Goal: Transaction & Acquisition: Book appointment/travel/reservation

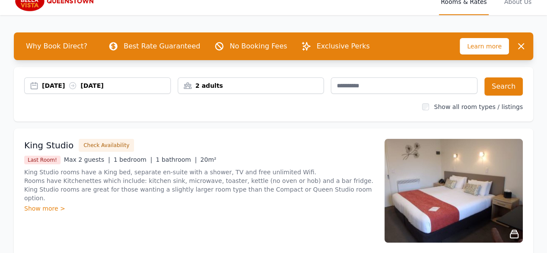
scroll to position [12, 0]
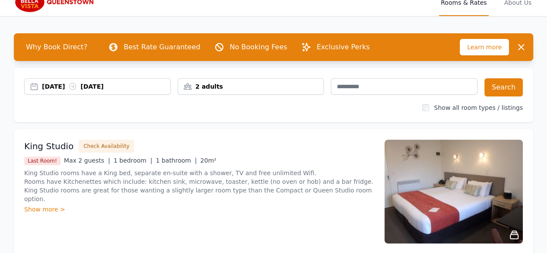
click at [70, 86] on div "[DATE] [DATE]" at bounding box center [106, 86] width 128 height 9
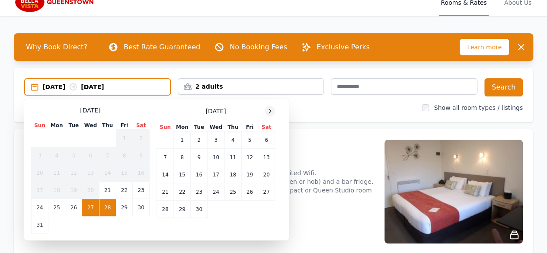
click at [270, 113] on icon at bounding box center [269, 111] width 7 height 7
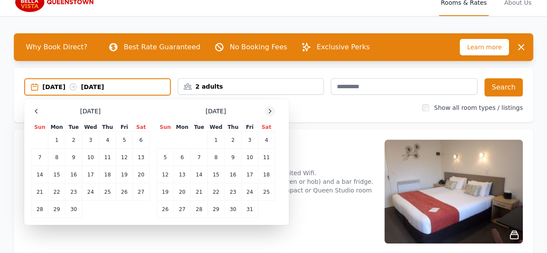
click at [270, 113] on icon at bounding box center [269, 111] width 7 height 7
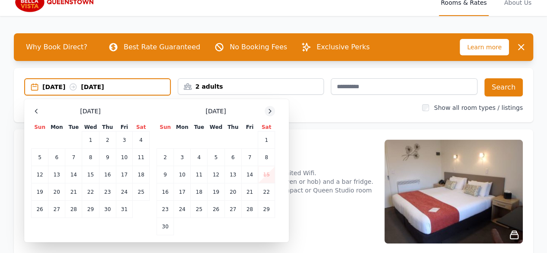
click at [270, 113] on icon at bounding box center [269, 111] width 7 height 7
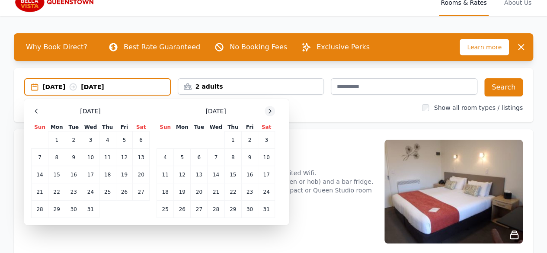
click at [270, 113] on icon at bounding box center [269, 111] width 7 height 7
click at [233, 137] on td "2" at bounding box center [232, 139] width 17 height 17
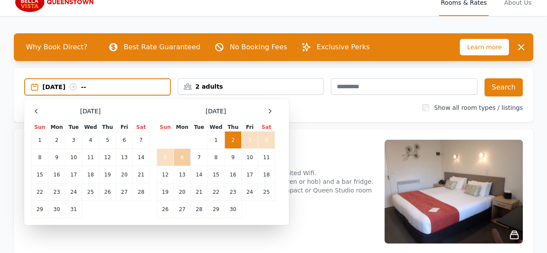
click at [179, 158] on td "6" at bounding box center [182, 157] width 17 height 17
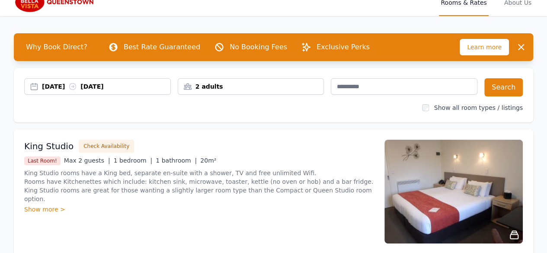
click at [272, 84] on div "2 adults" at bounding box center [251, 86] width 146 height 9
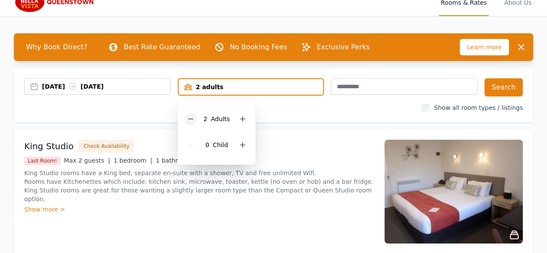
click at [192, 118] on icon at bounding box center [190, 118] width 7 height 7
click at [501, 90] on button "Search" at bounding box center [503, 87] width 38 height 18
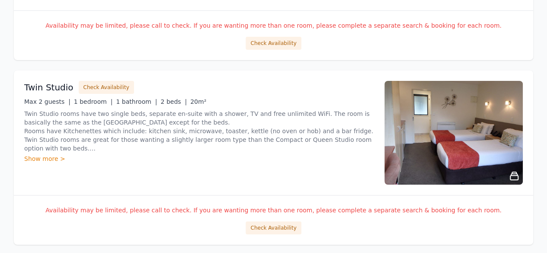
scroll to position [1577, 0]
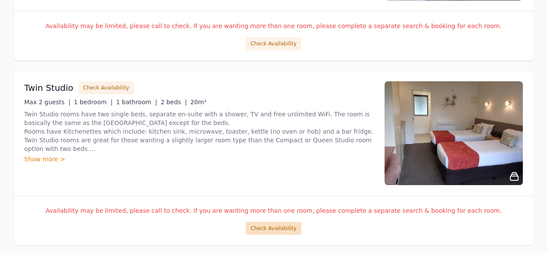
click at [270, 223] on button "Check Availability" at bounding box center [273, 228] width 55 height 13
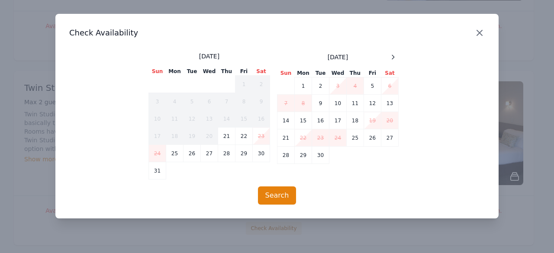
click at [484, 32] on icon "button" at bounding box center [479, 33] width 10 height 10
